Goal: Task Accomplishment & Management: Complete application form

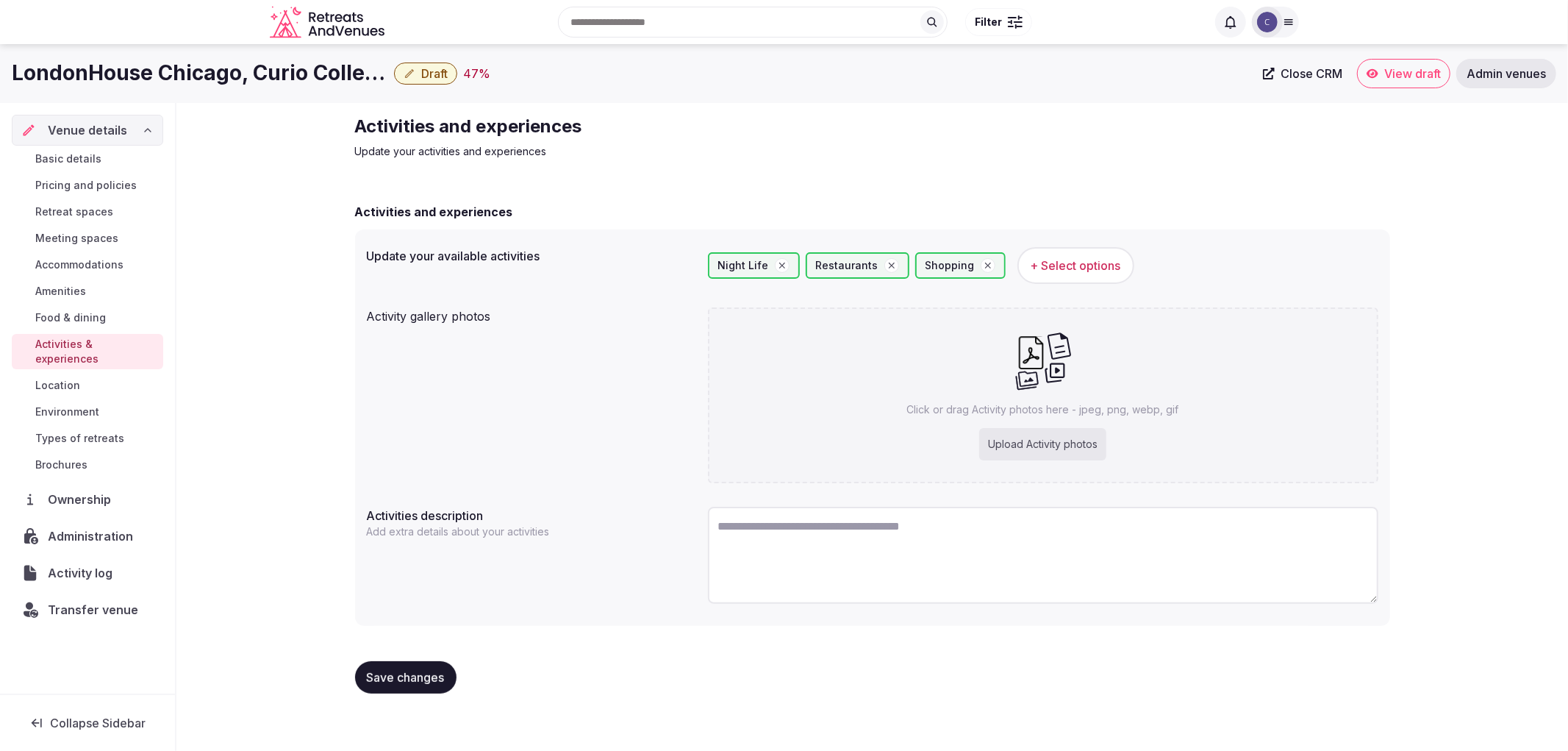
click at [958, 459] on div "Click or drag Activity photos here - jpeg, png, webp, gif Upload Activity photos" at bounding box center [1043, 395] width 670 height 176
type input "**********"
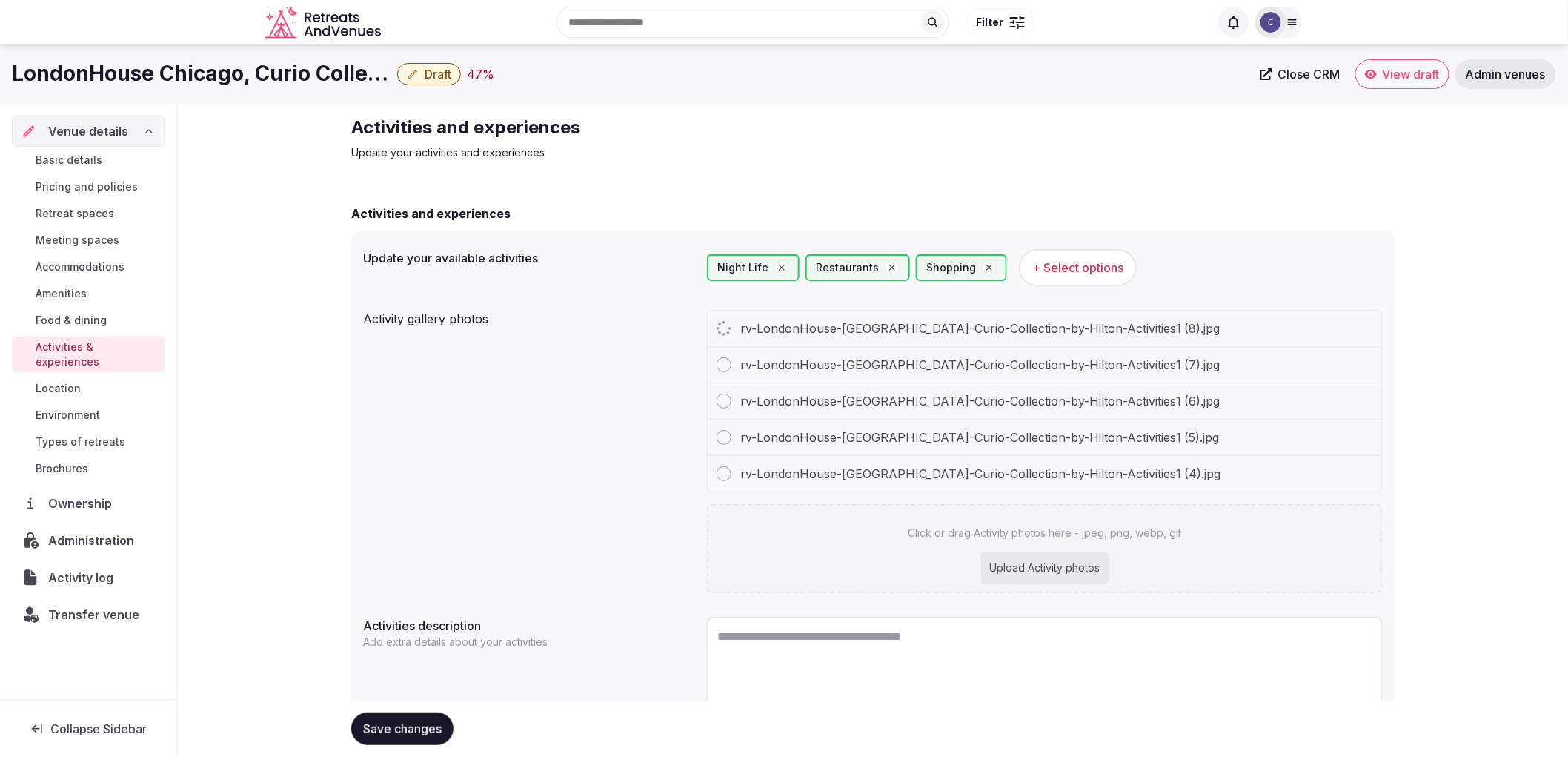
click at [1041, 284] on button "+ Select options" at bounding box center [1078, 267] width 118 height 37
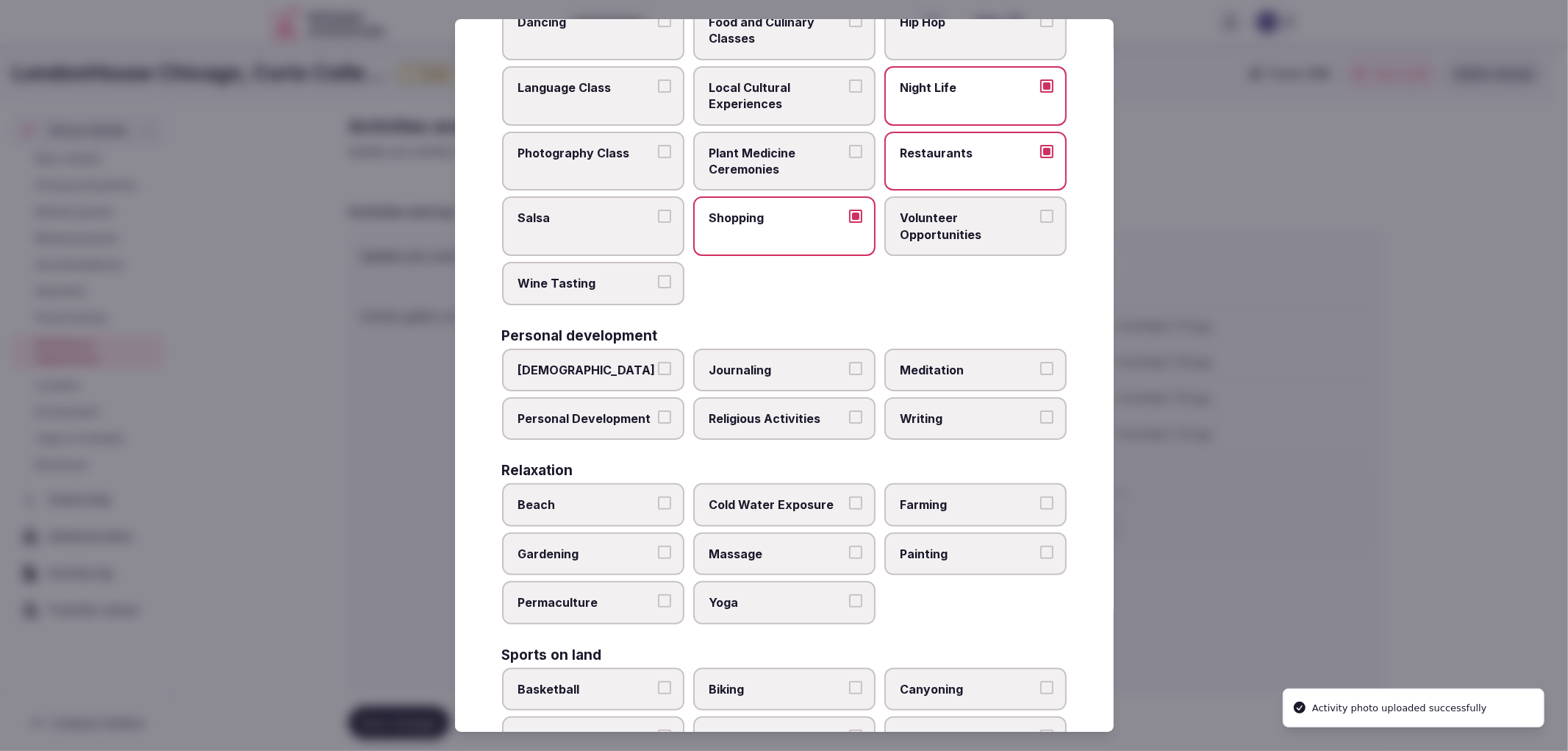
scroll to position [163, 0]
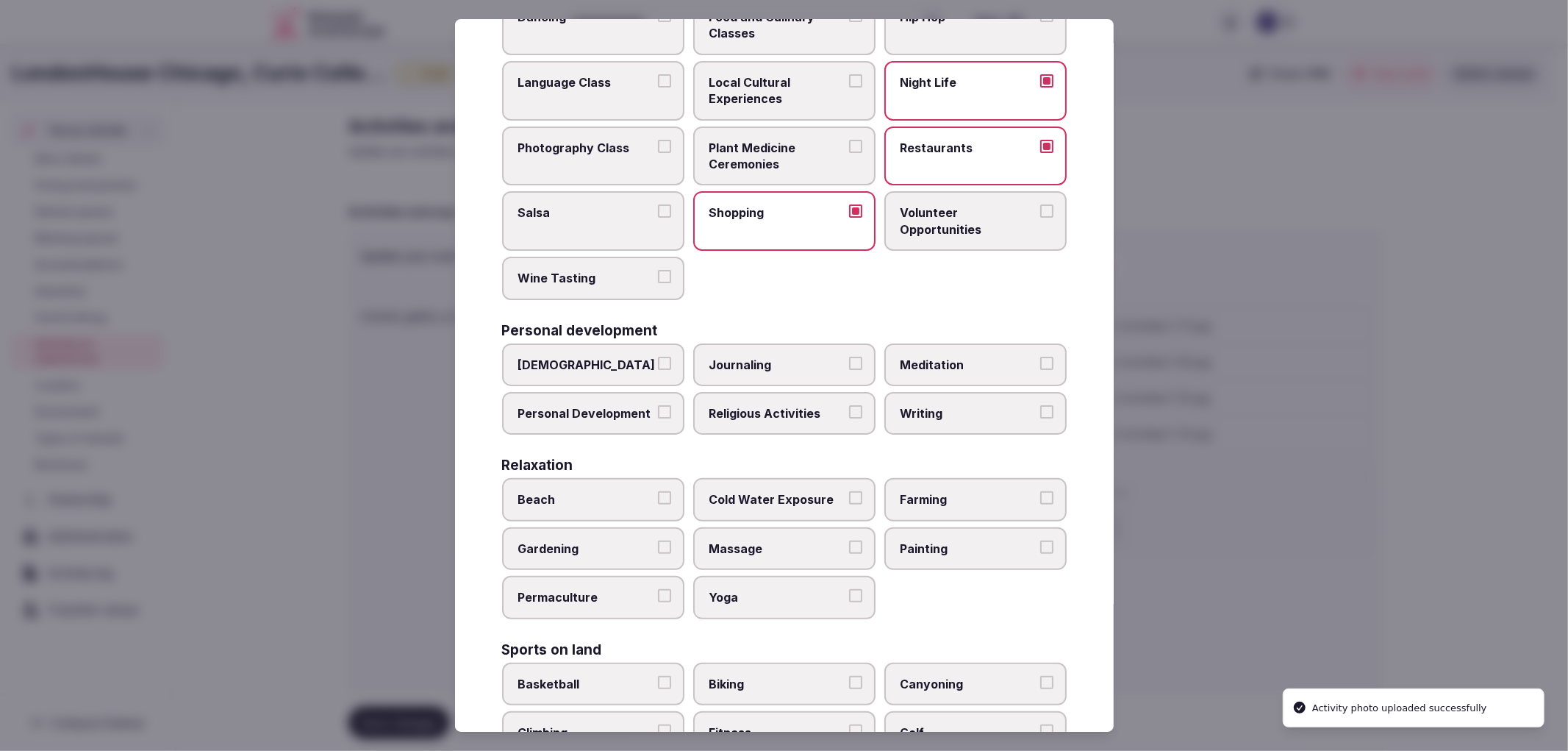
click at [925, 357] on span "Meditation" at bounding box center [968, 365] width 135 height 16
click at [1040, 357] on button "Meditation" at bounding box center [1047, 364] width 13 height 13
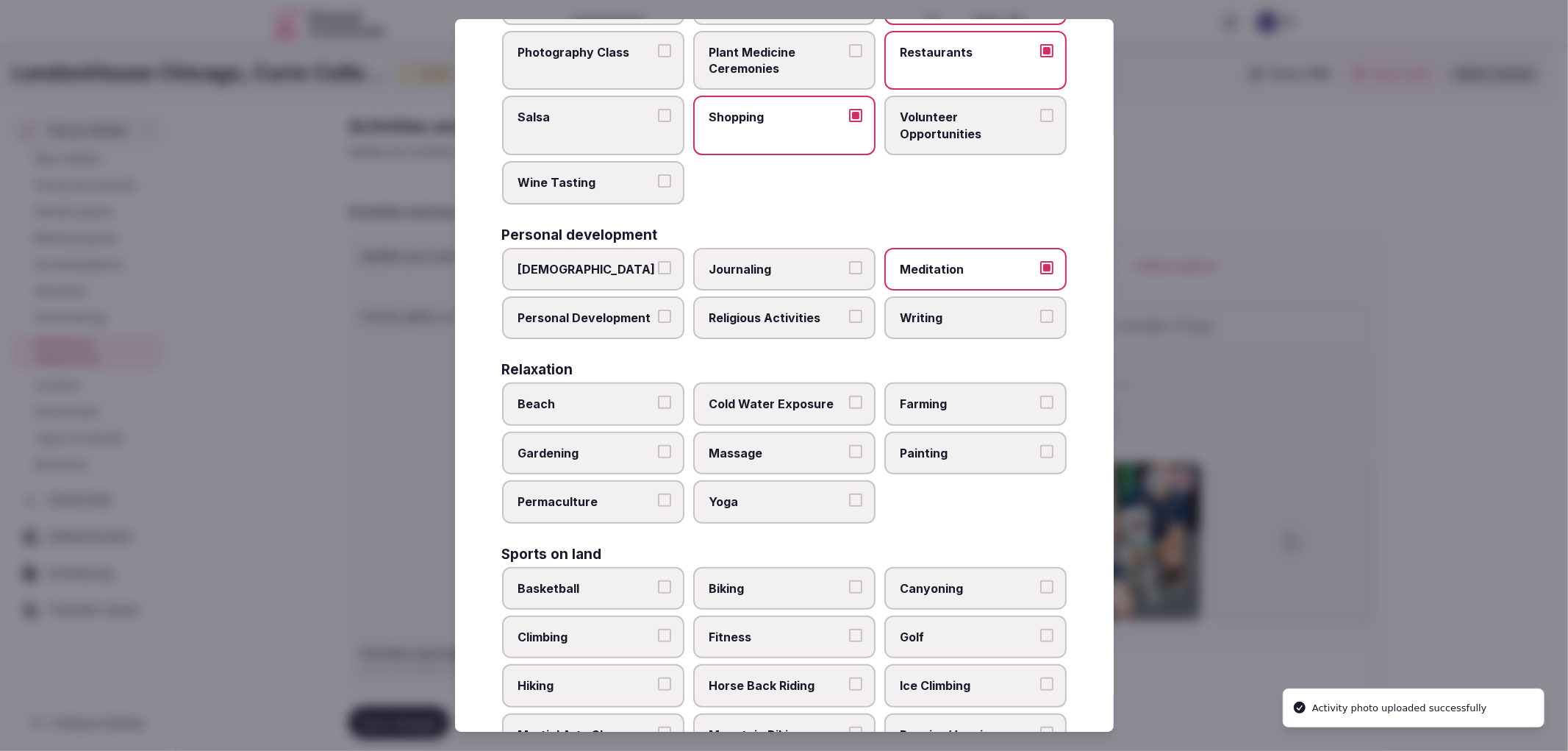
scroll to position [245, 0]
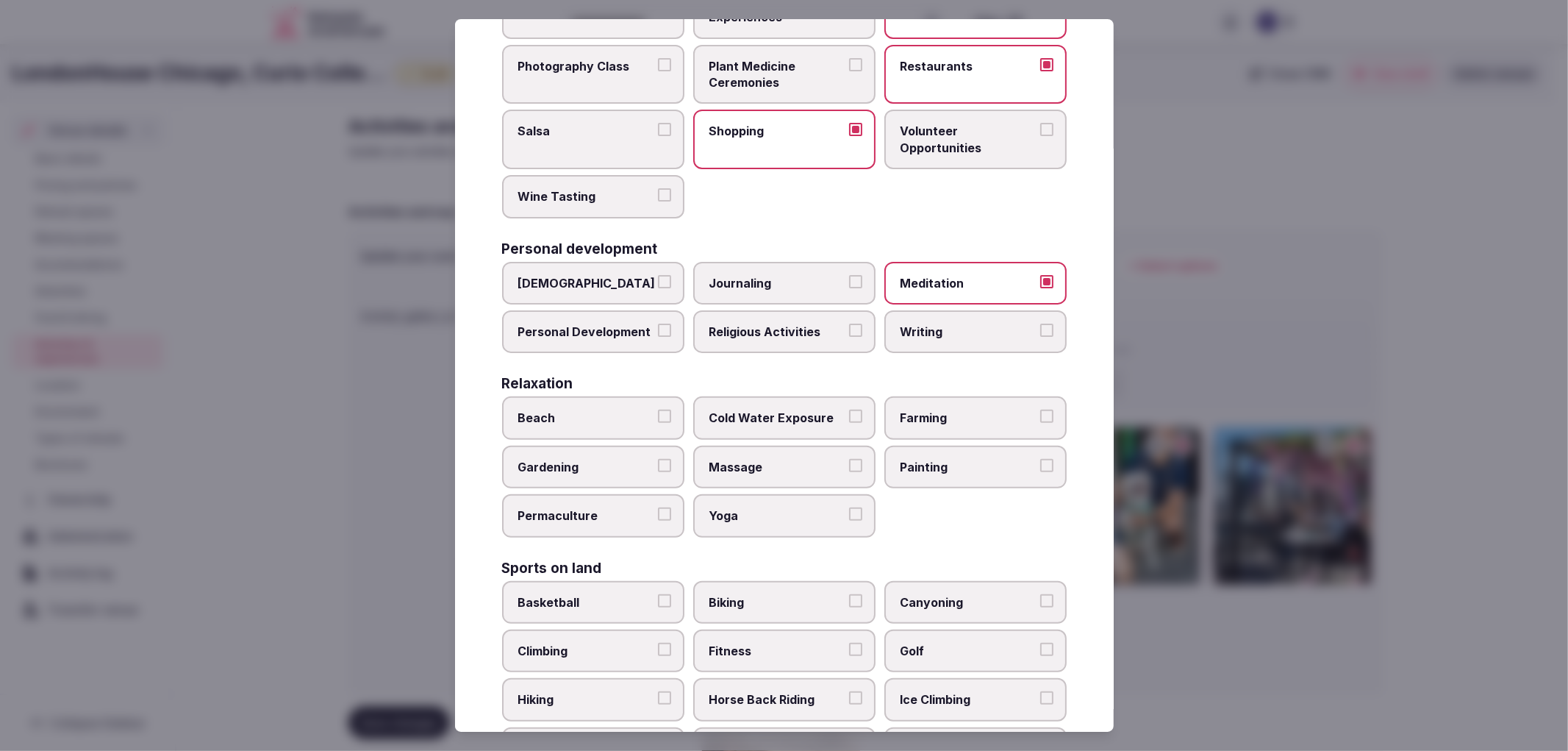
click at [792, 463] on span "Massage" at bounding box center [777, 467] width 135 height 16
click at [849, 463] on button "Massage" at bounding box center [856, 466] width 13 height 13
click at [796, 508] on span "Yoga" at bounding box center [777, 516] width 135 height 16
click at [849, 508] on button "Yoga" at bounding box center [856, 514] width 13 height 13
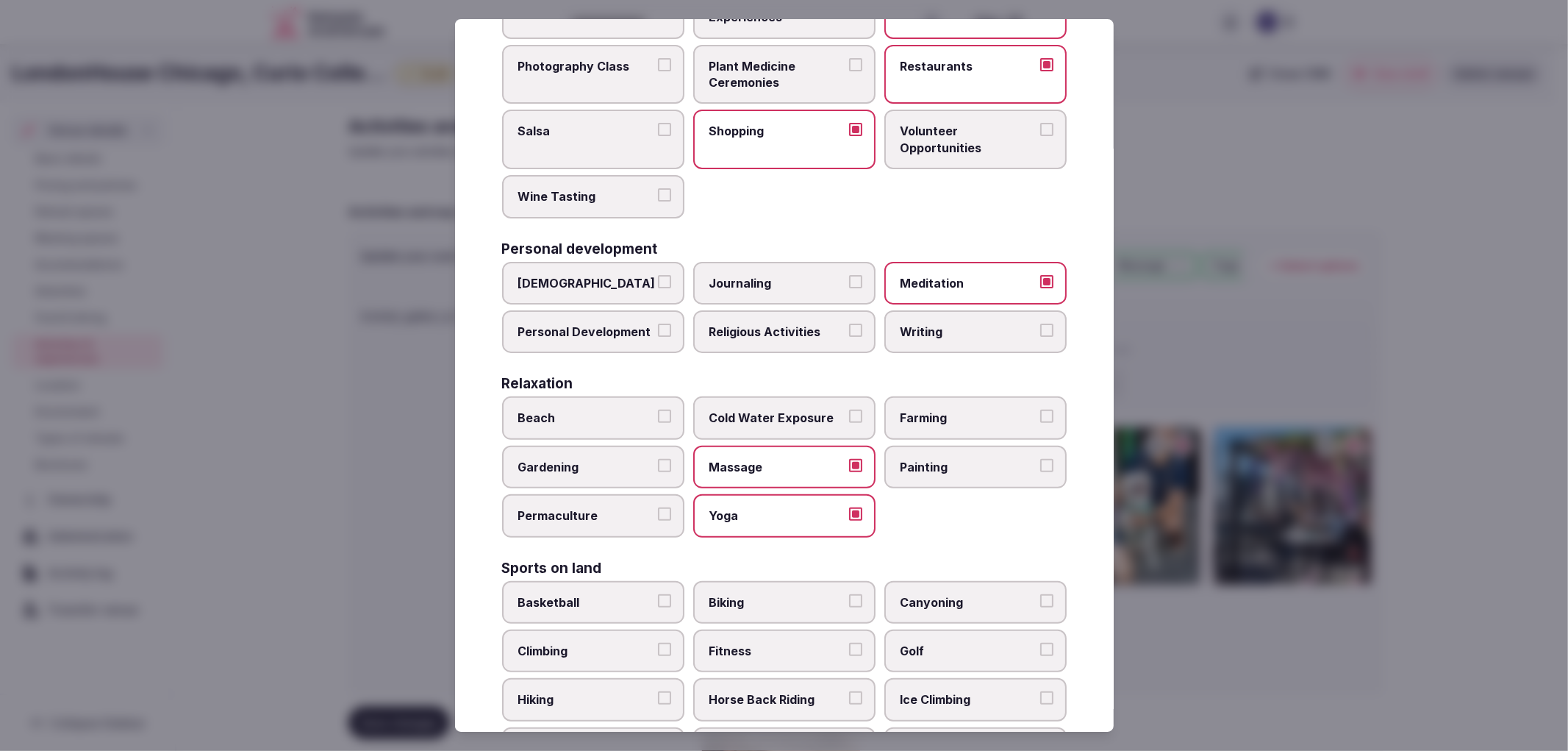
scroll to position [408, 0]
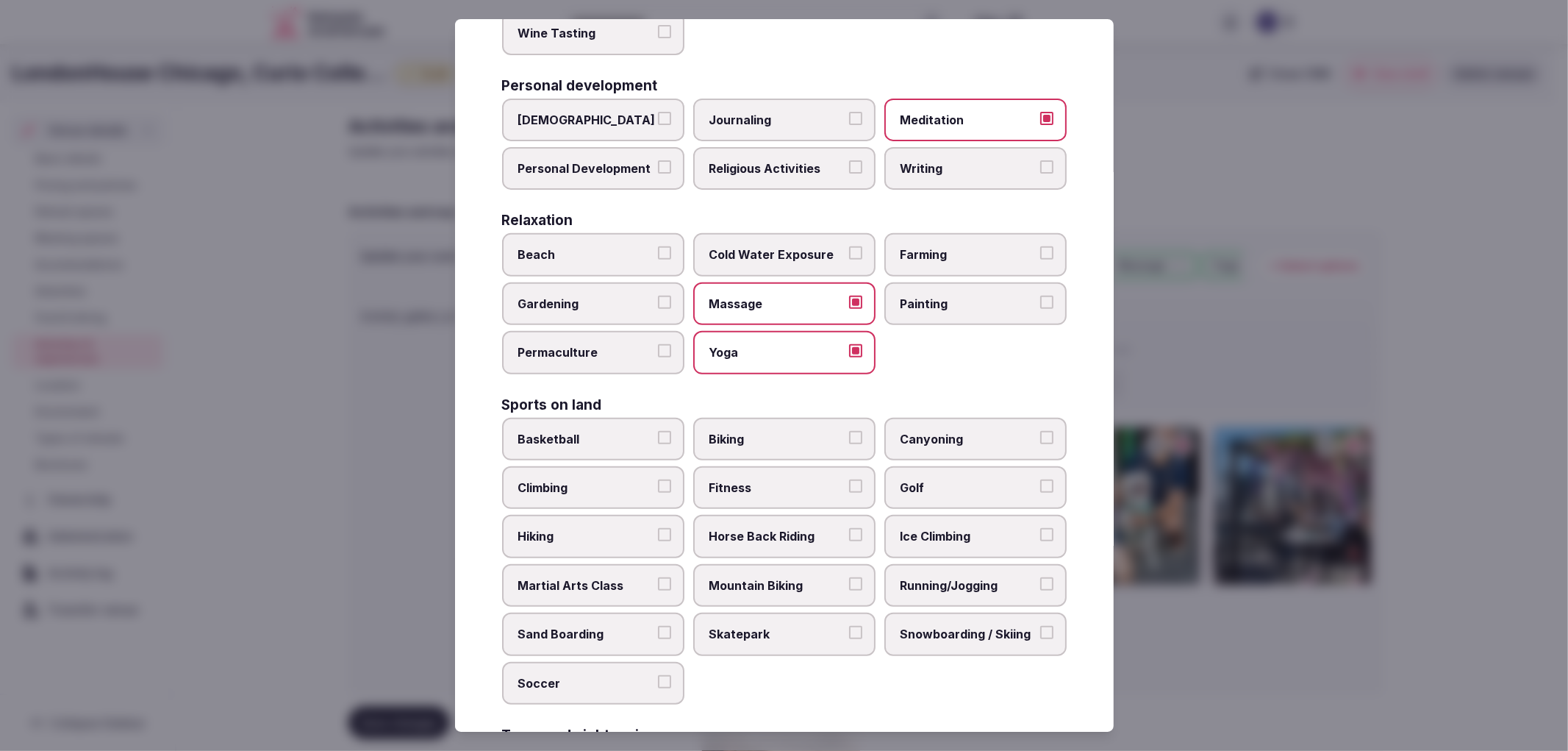
click at [782, 480] on span "Fitness" at bounding box center [777, 488] width 135 height 16
click at [849, 480] on button "Fitness" at bounding box center [856, 486] width 13 height 13
click at [970, 577] on span "Running/Jogging" at bounding box center [968, 585] width 135 height 16
click at [1040, 577] on button "Running/Jogging" at bounding box center [1047, 584] width 13 height 13
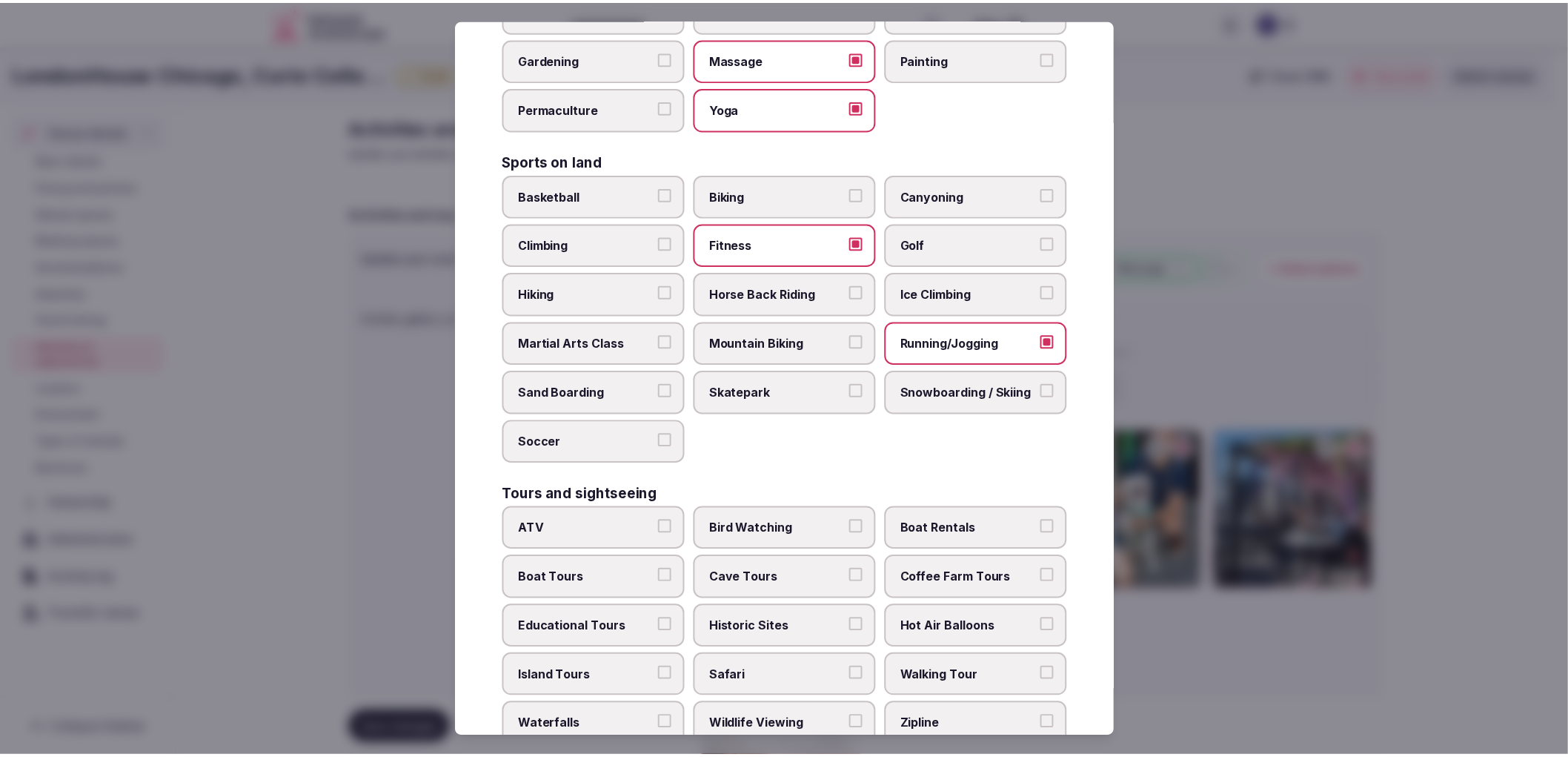
scroll to position [906, 0]
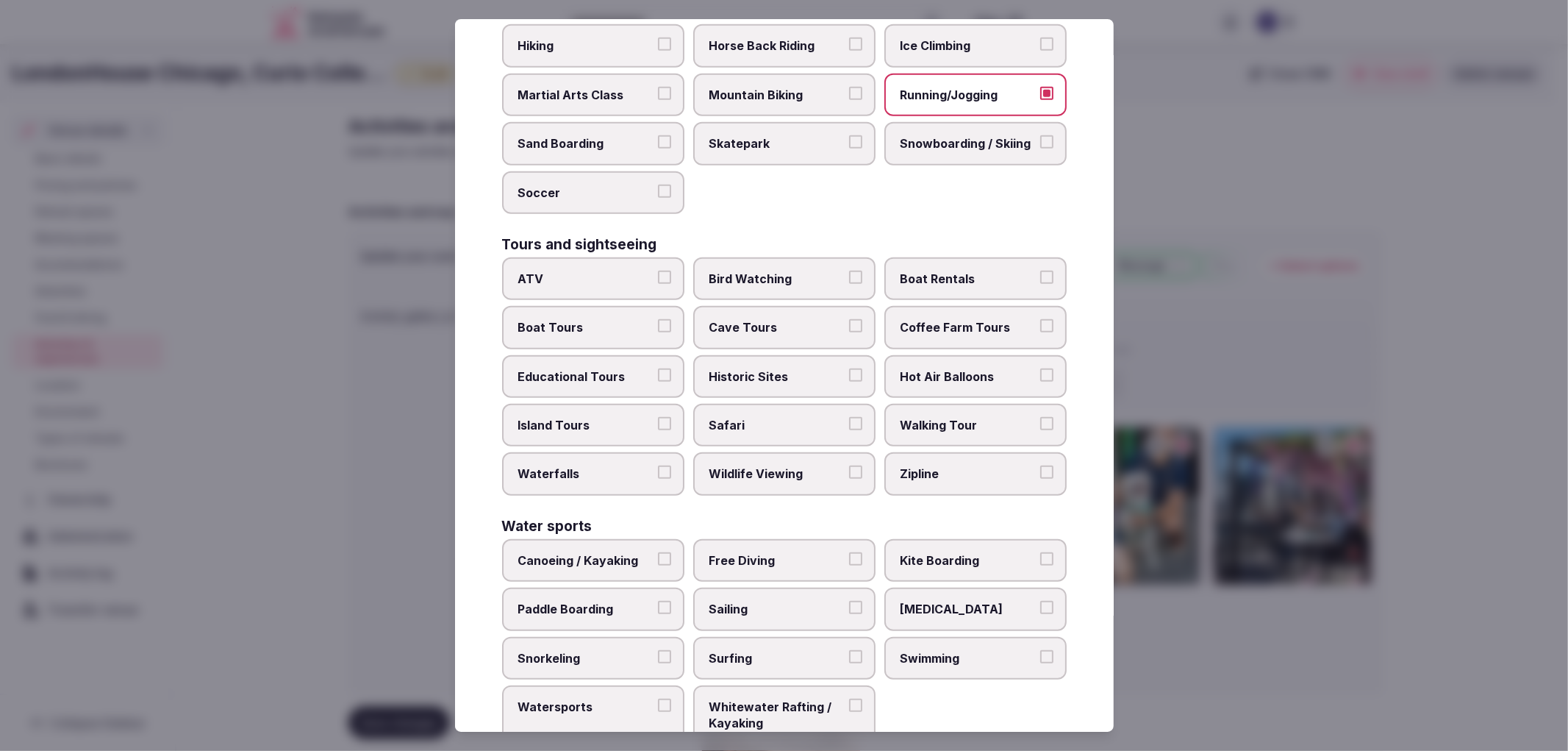
drag, startPoint x: 729, startPoint y: 361, endPoint x: 743, endPoint y: 376, distance: 20.5
click at [730, 363] on label "Historic Sites" at bounding box center [784, 377] width 183 height 43
click at [849, 369] on button "Historic Sites" at bounding box center [856, 376] width 13 height 13
click at [927, 650] on span "Swimming" at bounding box center [968, 659] width 135 height 16
click at [1040, 650] on button "Swimming" at bounding box center [1047, 657] width 13 height 13
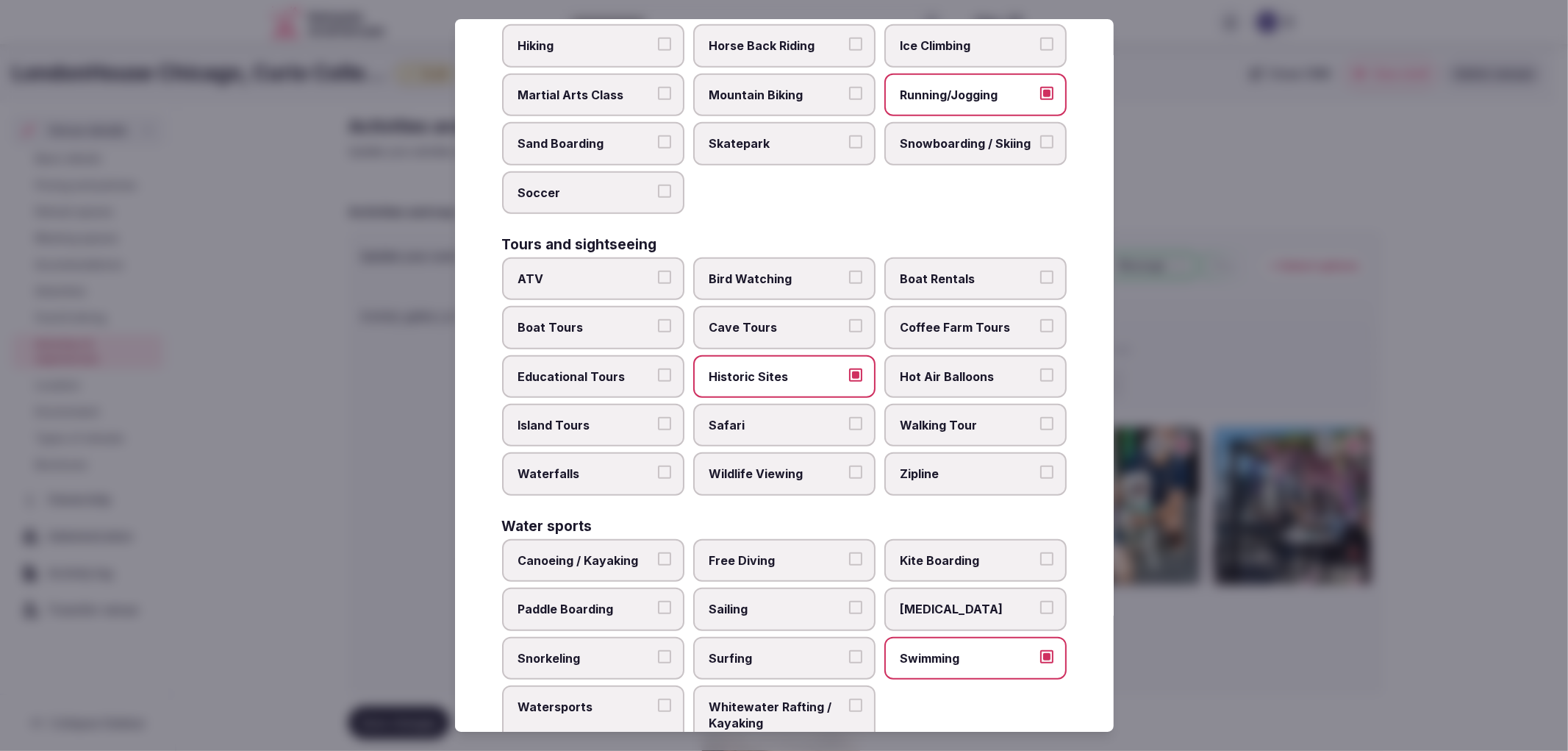
click at [1322, 393] on div at bounding box center [784, 376] width 1568 height 751
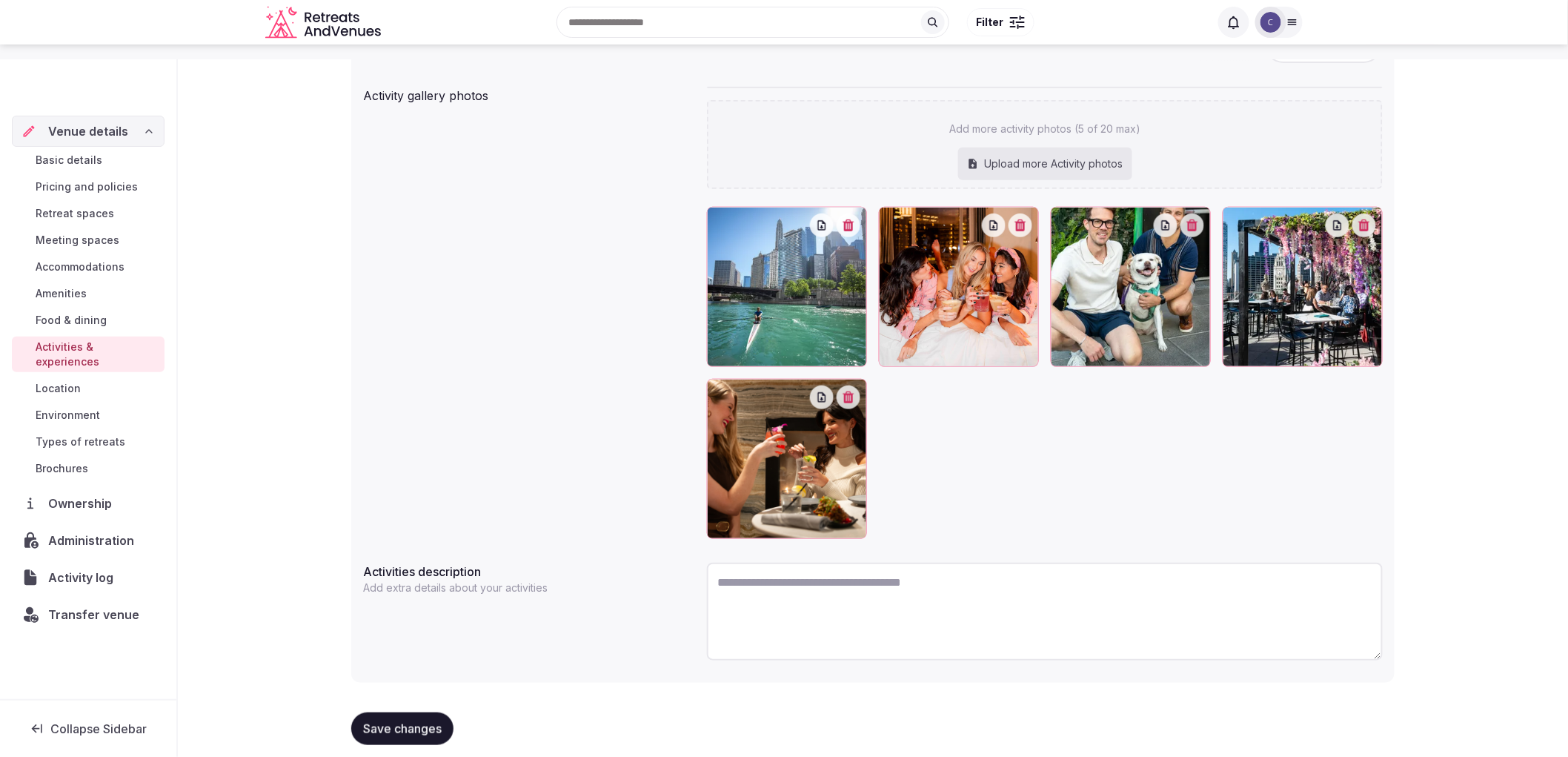
scroll to position [238, 0]
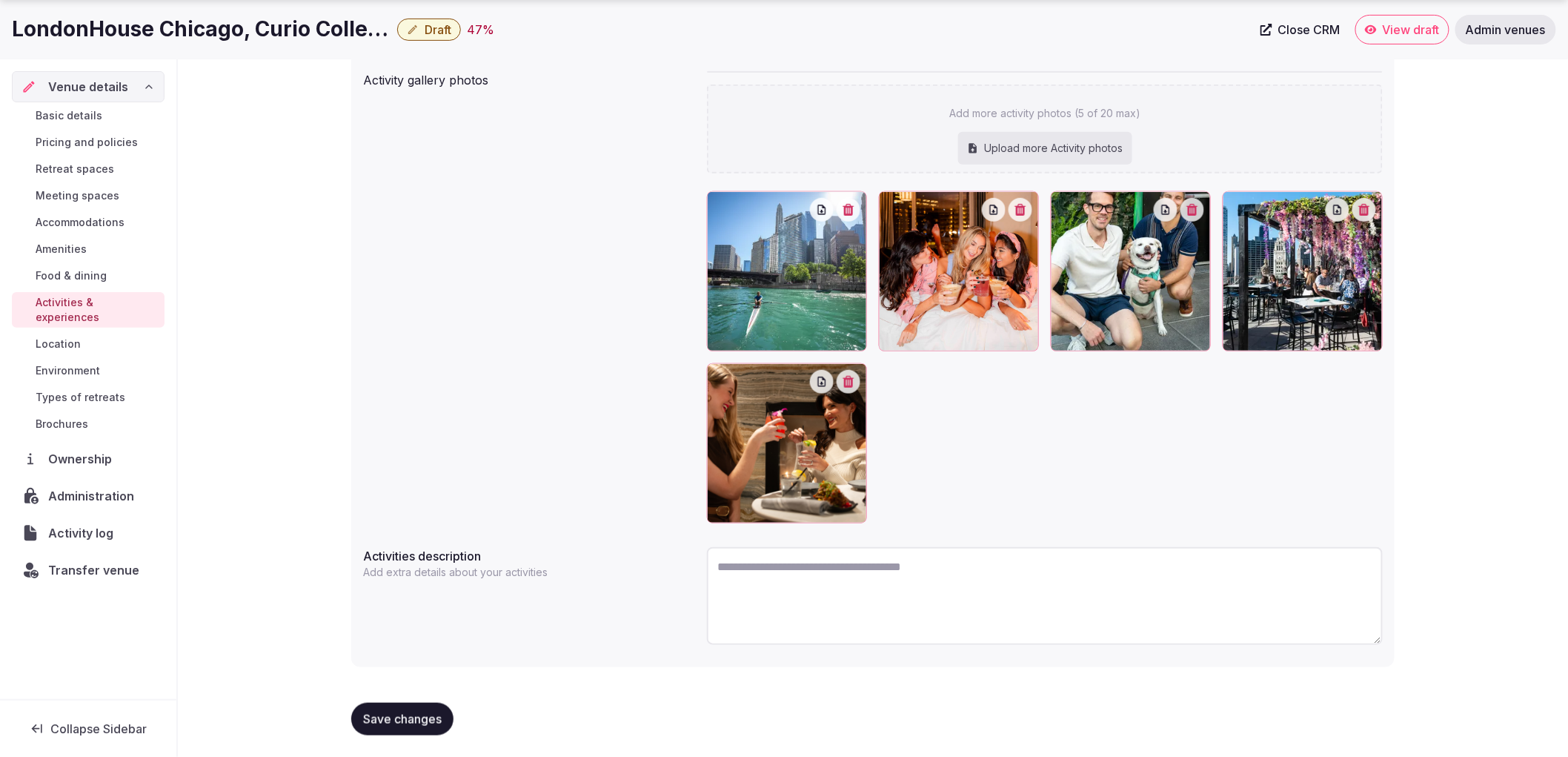
click at [367, 718] on span "Save changes" at bounding box center [402, 719] width 78 height 15
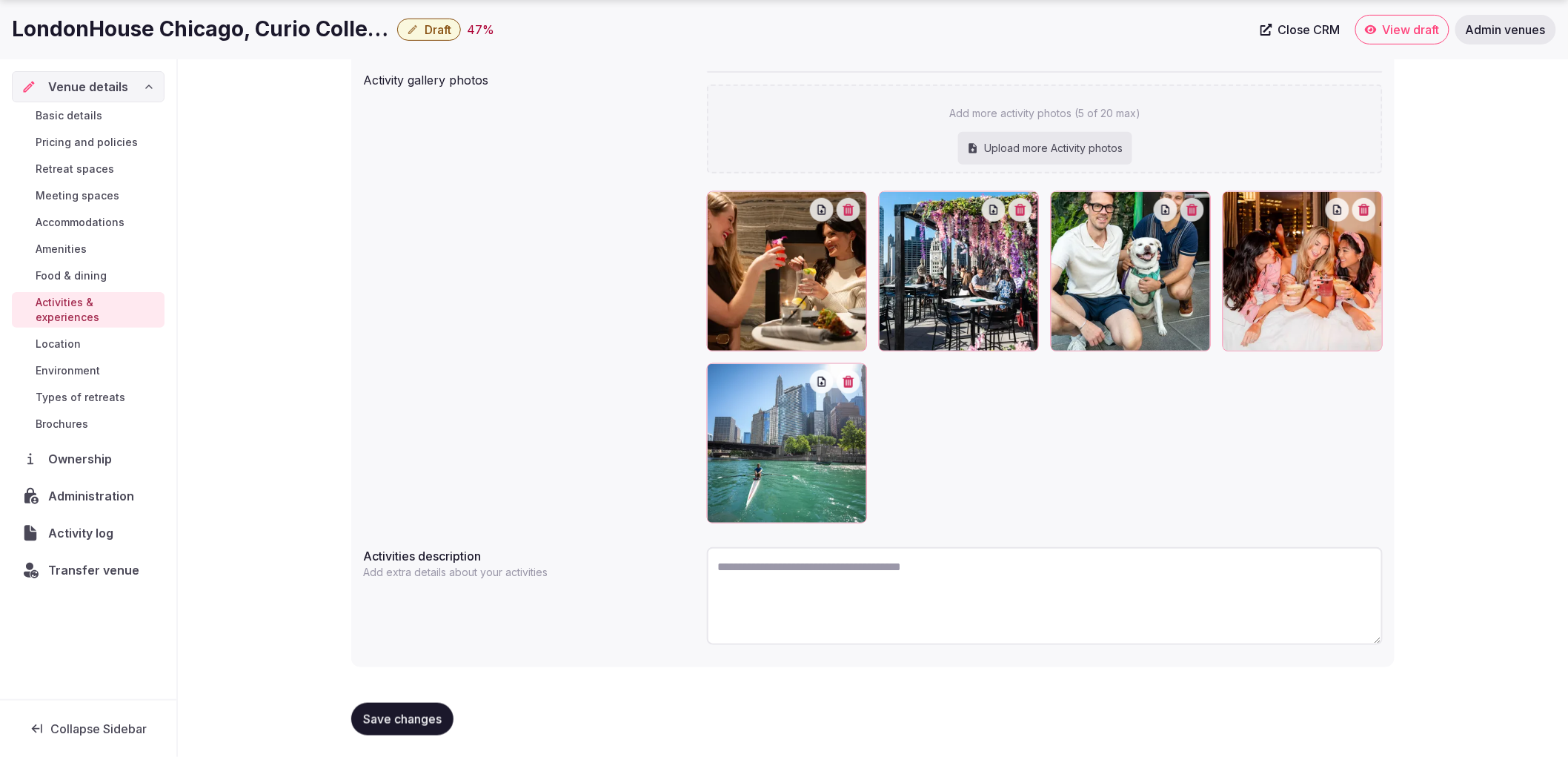
click at [383, 708] on button "Save changes" at bounding box center [402, 719] width 102 height 33
click at [54, 191] on span "Meeting spaces" at bounding box center [77, 196] width 83 height 15
